Goal: Transaction & Acquisition: Purchase product/service

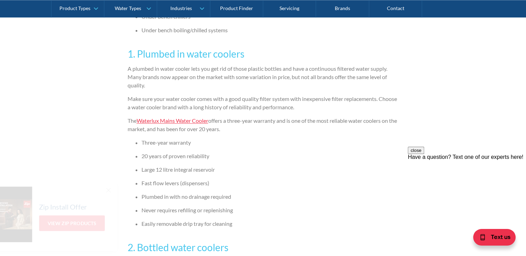
scroll to position [1042, 0]
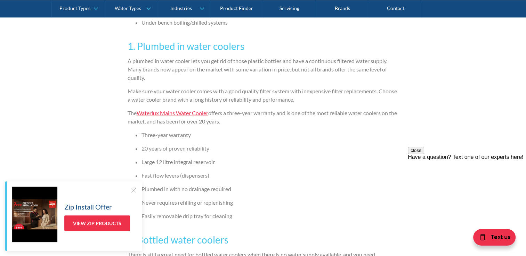
click at [133, 188] on div at bounding box center [133, 190] width 7 height 7
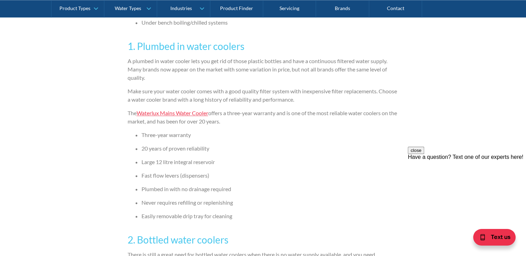
click at [195, 111] on link "Waterlux Mains Water Cooler" at bounding box center [173, 113] width 72 height 7
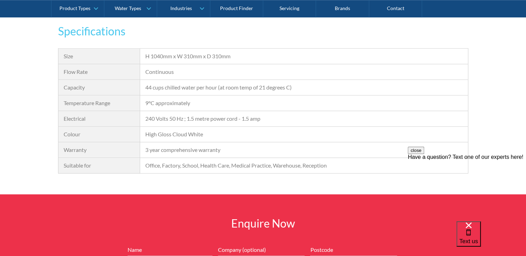
scroll to position [625, 0]
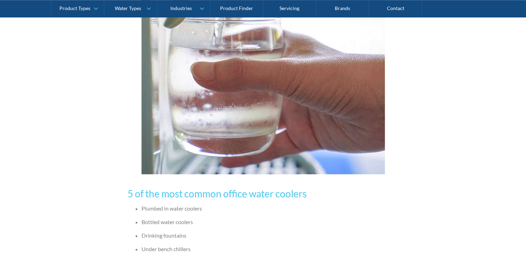
scroll to position [1042, 0]
